Goal: Communication & Community: Answer question/provide support

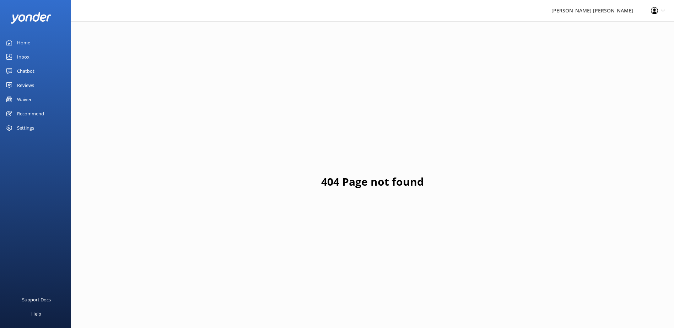
click at [24, 55] on div "Inbox" at bounding box center [23, 57] width 12 height 14
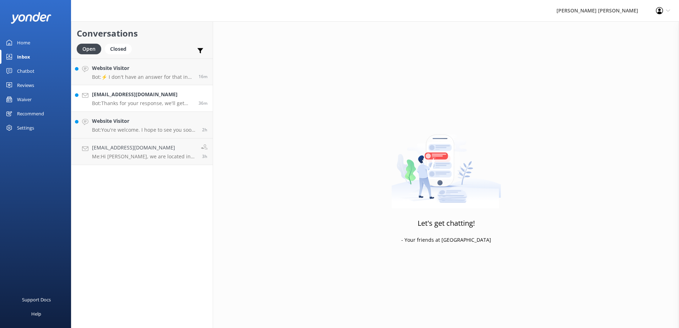
click at [139, 100] on div "[EMAIL_ADDRESS][DOMAIN_NAME] Bot: Thanks for your response, we'll get back to y…" at bounding box center [142, 99] width 101 height 16
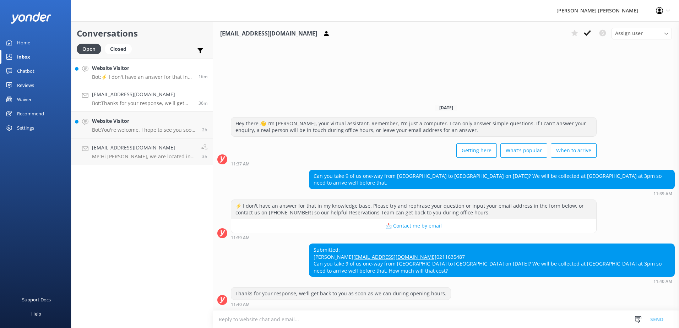
click at [134, 75] on p "Bot: ⚡ I don't have an answer for that in my knowledge base. Please try and rep…" at bounding box center [142, 77] width 101 height 6
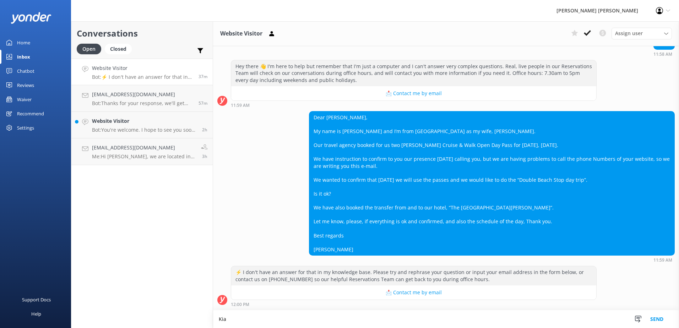
scroll to position [81, 0]
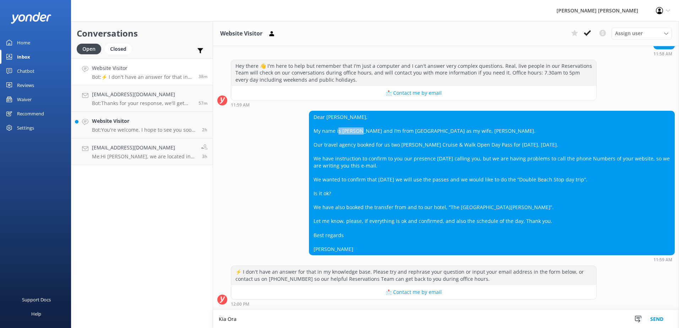
drag, startPoint x: 339, startPoint y: 128, endPoint x: 362, endPoint y: 130, distance: 22.8
click at [362, 130] on div "Dear [PERSON_NAME], My name is [PERSON_NAME] and I’m from [GEOGRAPHIC_DATA] as …" at bounding box center [491, 183] width 365 height 144
copy div "[PERSON_NAME]"
click at [276, 317] on textarea "Kia Ora" at bounding box center [446, 319] width 466 height 18
paste textarea "[PERSON_NAME]"
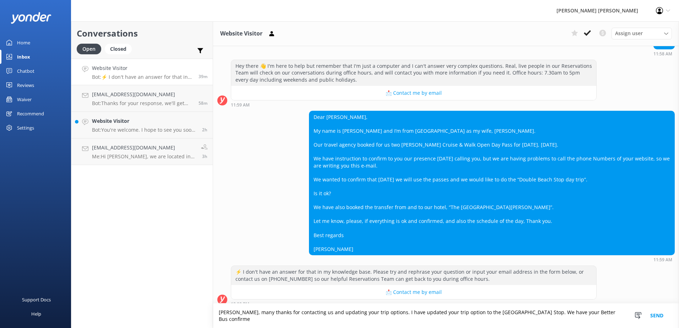
scroll to position [87, 0]
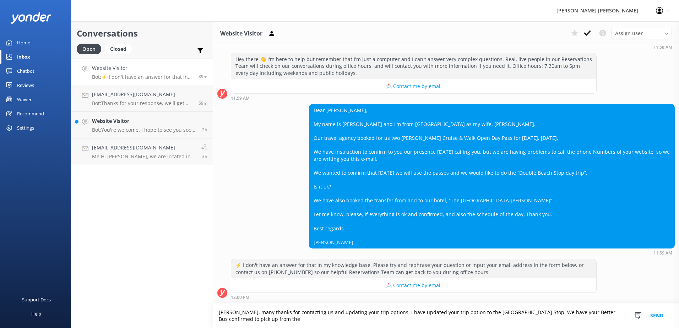
click at [302, 320] on textarea "[PERSON_NAME], many thanks for contacting us and updating your trip options. I …" at bounding box center [446, 316] width 466 height 25
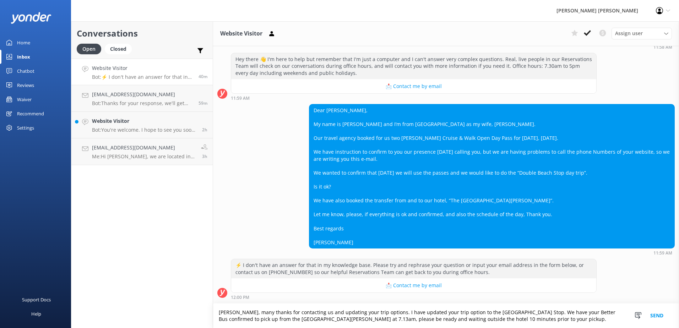
click at [527, 317] on textarea "[PERSON_NAME], many thanks for contacting us and updating your trip options. I …" at bounding box center [446, 316] width 466 height 25
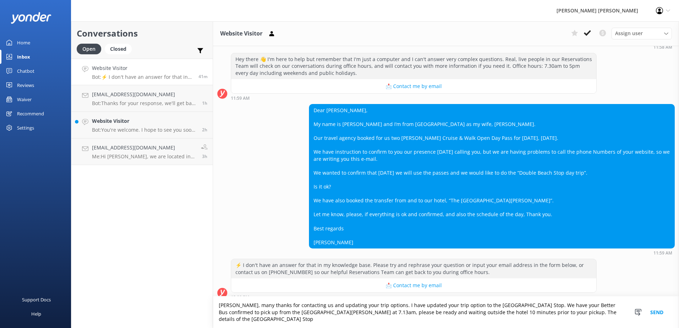
paste textarea "[URL][DOMAIN_NAME]"
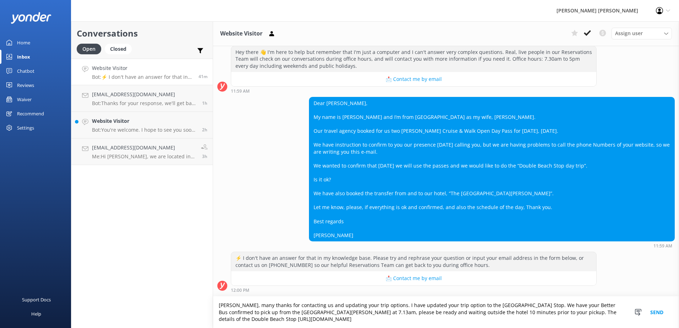
click at [556, 312] on textarea "[PERSON_NAME], many thanks for contacting us and updating your trip options. I …" at bounding box center [446, 313] width 466 height 32
click at [586, 310] on textarea "[PERSON_NAME], many thanks for contacting us and updating your trip options. I …" at bounding box center [446, 313] width 466 height 32
click at [433, 321] on textarea "[PERSON_NAME], many thanks for contacting us and updating your trip options. I …" at bounding box center [446, 313] width 466 height 32
click at [537, 314] on textarea "[PERSON_NAME], many thanks for contacting us and updating your trip options. I …" at bounding box center [446, 313] width 466 height 32
click at [434, 321] on textarea "[PERSON_NAME], many thanks for contacting us and updating your trip options. I …" at bounding box center [446, 313] width 466 height 32
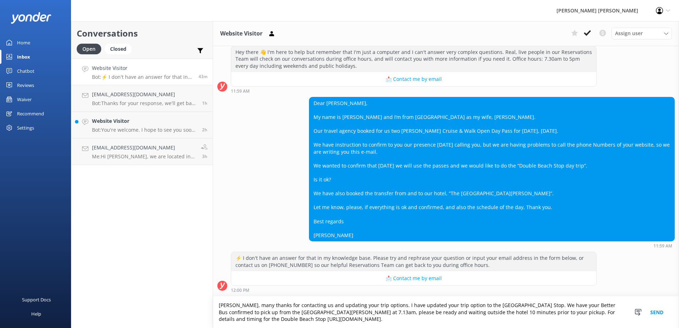
click at [445, 320] on textarea "[PERSON_NAME], many thanks for contacting us and updating your trip options. I …" at bounding box center [446, 313] width 466 height 32
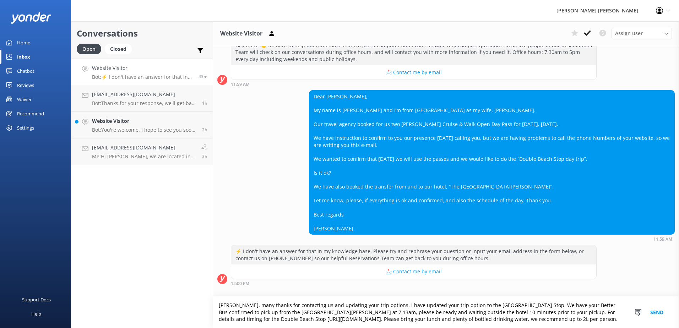
click at [253, 319] on textarea "[PERSON_NAME], many thanks for contacting us and updating your trip options. I …" at bounding box center [446, 313] width 466 height 32
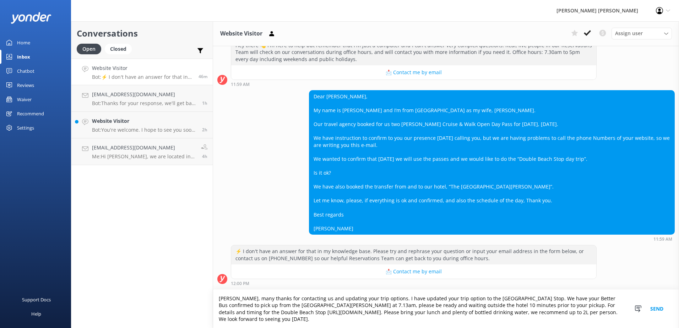
type textarea "[PERSON_NAME], many thanks for contacting us and updating your trip options. I …"
click at [654, 310] on button "Send" at bounding box center [656, 309] width 27 height 38
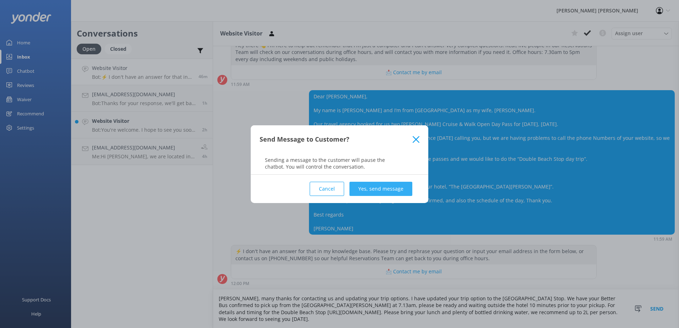
click at [373, 191] on button "Yes, send message" at bounding box center [380, 189] width 63 height 14
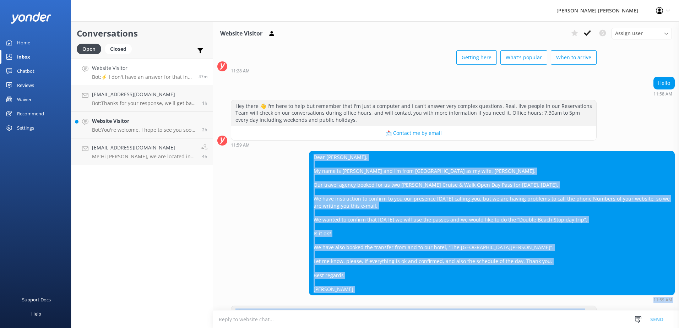
scroll to position [56, 0]
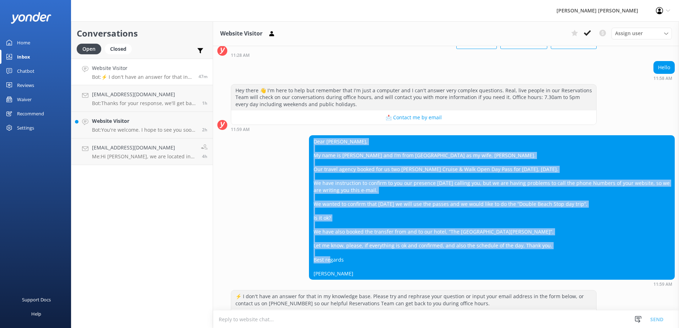
drag, startPoint x: 314, startPoint y: 155, endPoint x: 380, endPoint y: 270, distance: 132.4
click at [380, 270] on div "Dear [PERSON_NAME], My name is [PERSON_NAME] and I’m from [GEOGRAPHIC_DATA] as …" at bounding box center [491, 208] width 365 height 144
drag, startPoint x: 314, startPoint y: 142, endPoint x: 360, endPoint y: 275, distance: 139.7
click at [360, 275] on div "Dear [PERSON_NAME], My name is [PERSON_NAME] and I’m from [GEOGRAPHIC_DATA] as …" at bounding box center [491, 208] width 365 height 144
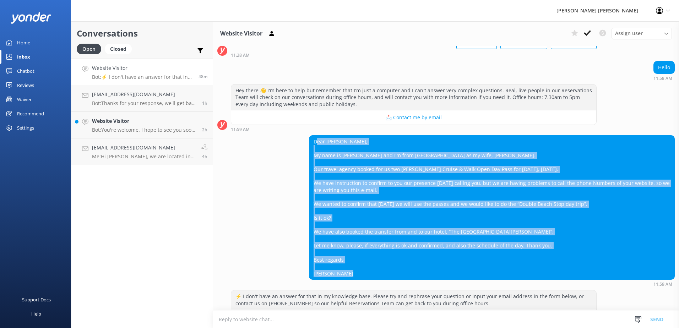
copy div "ear [PERSON_NAME], My name is [PERSON_NAME] and I’m from [GEOGRAPHIC_DATA] as m…"
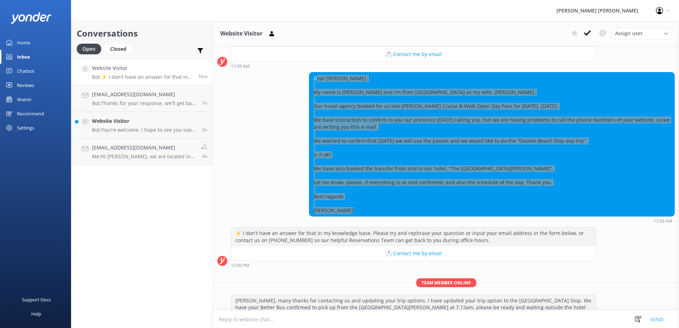
scroll to position [147, 0]
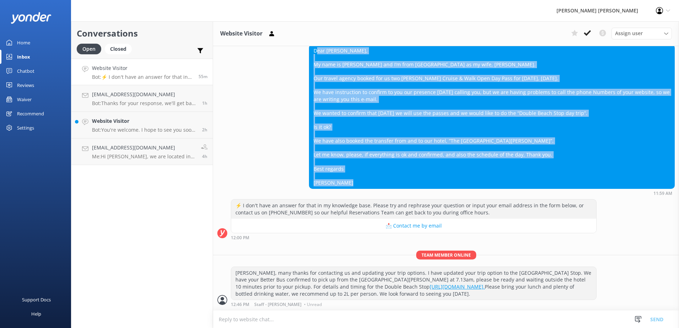
drag, startPoint x: 235, startPoint y: 271, endPoint x: 497, endPoint y: 294, distance: 263.1
click at [497, 294] on div "[PERSON_NAME], many thanks for contacting us and updating your trip options. I …" at bounding box center [413, 283] width 365 height 33
copy div "[PERSON_NAME], many thanks for contacting us and updating your trip options. I …"
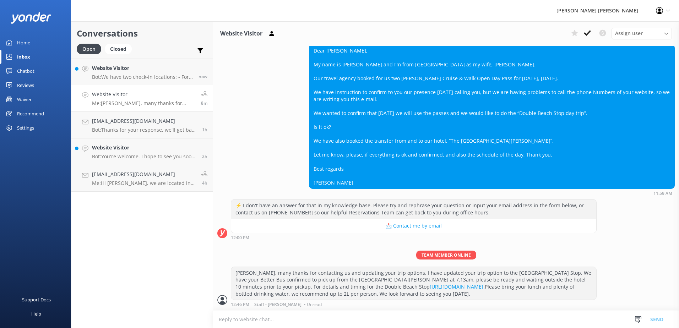
click at [609, 245] on div "[DATE] Hey there 👋 I'm [PERSON_NAME], your virtual assistant. Remember, I'm jus…" at bounding box center [446, 104] width 466 height 411
drag, startPoint x: 153, startPoint y: 81, endPoint x: 154, endPoint y: 75, distance: 5.7
click at [154, 81] on link "Website Visitor Bot: We have two check-in locations: - For multiday trips, chec…" at bounding box center [141, 72] width 141 height 27
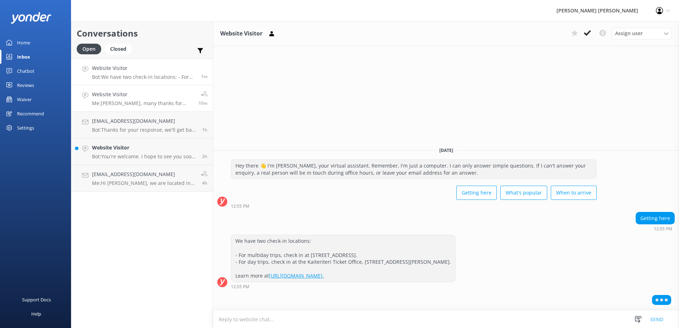
click at [127, 97] on h4 "Website Visitor" at bounding box center [142, 95] width 101 height 8
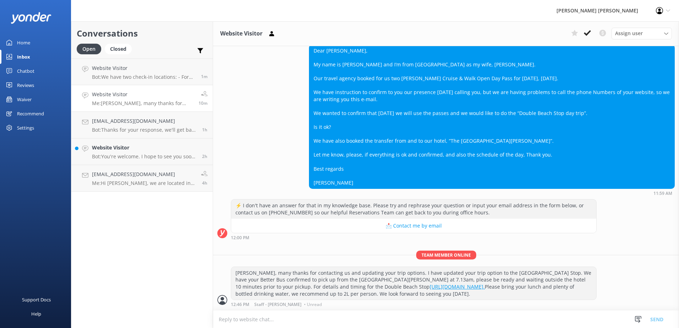
scroll to position [147, 0]
click at [586, 33] on icon at bounding box center [587, 32] width 7 height 7
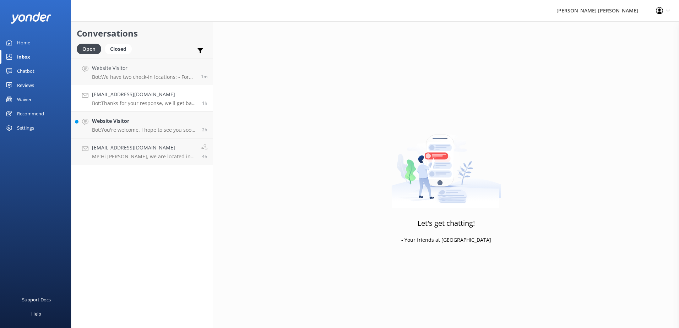
click at [142, 100] on p "Bot: Thanks for your response, we'll get back to you as soon as we can during o…" at bounding box center [144, 103] width 105 height 6
